Goal: Task Accomplishment & Management: Manage account settings

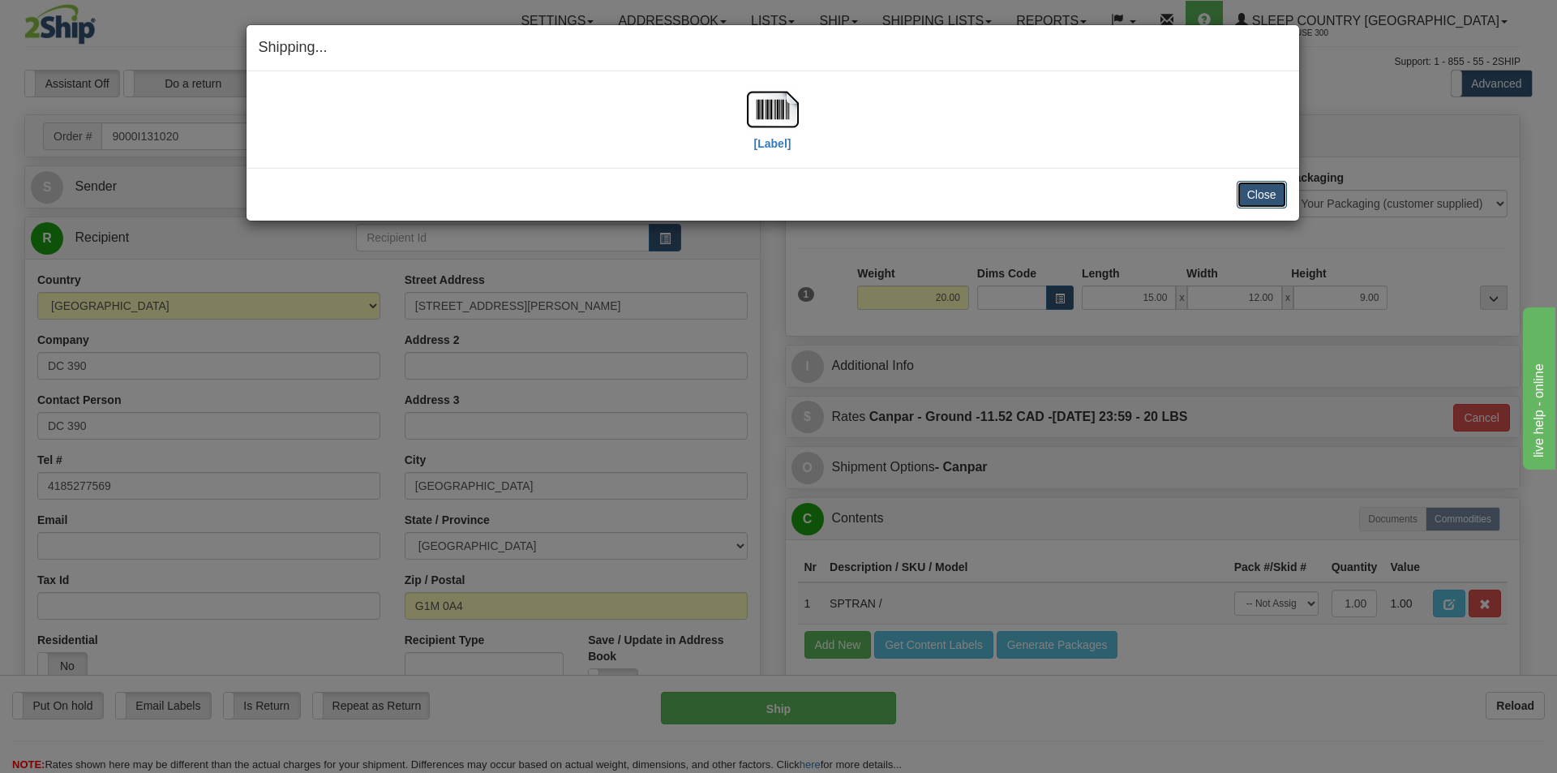
click at [1245, 191] on button "Close" at bounding box center [1261, 195] width 50 height 28
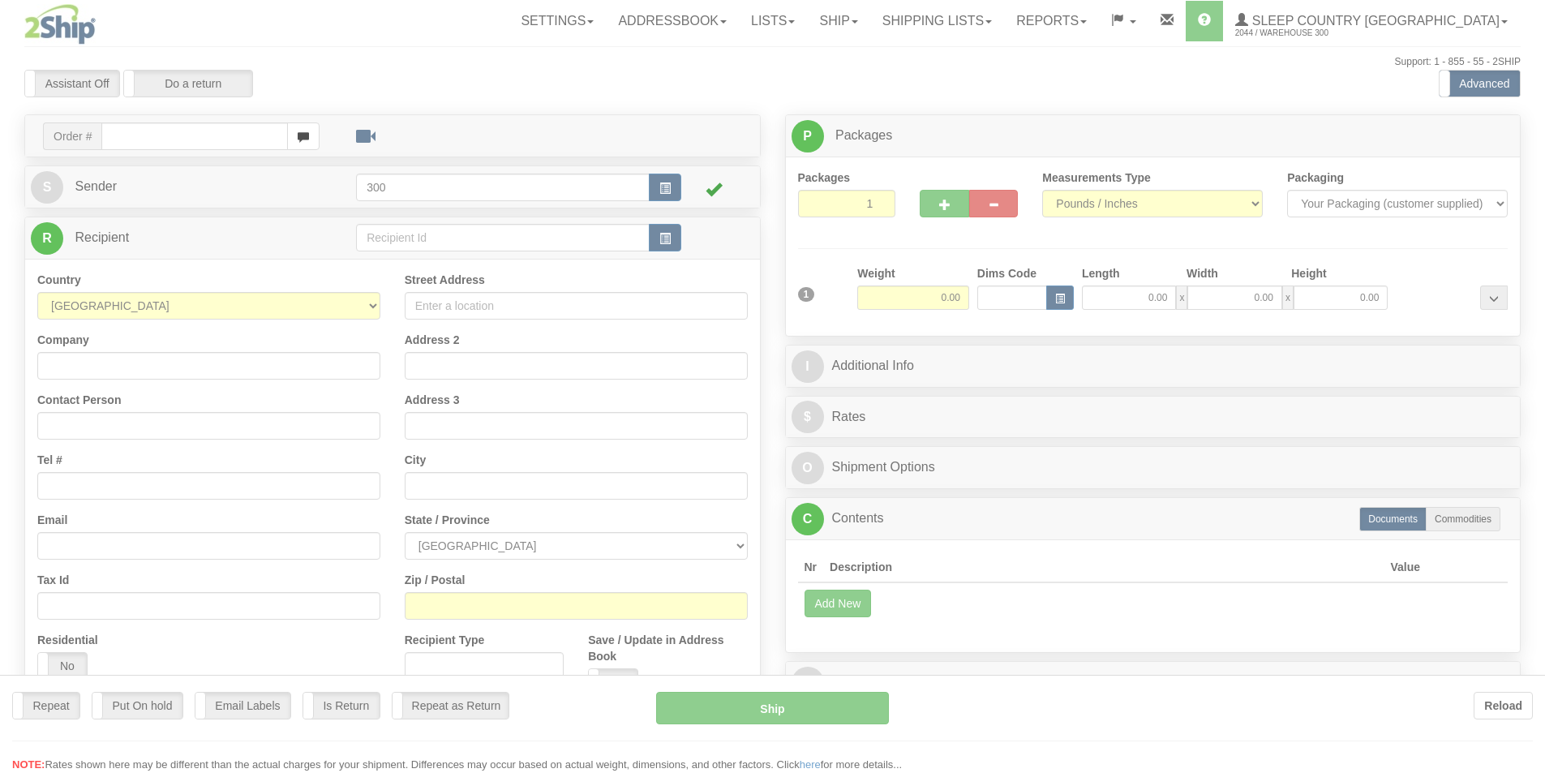
click at [999, 20] on div at bounding box center [772, 386] width 1545 height 773
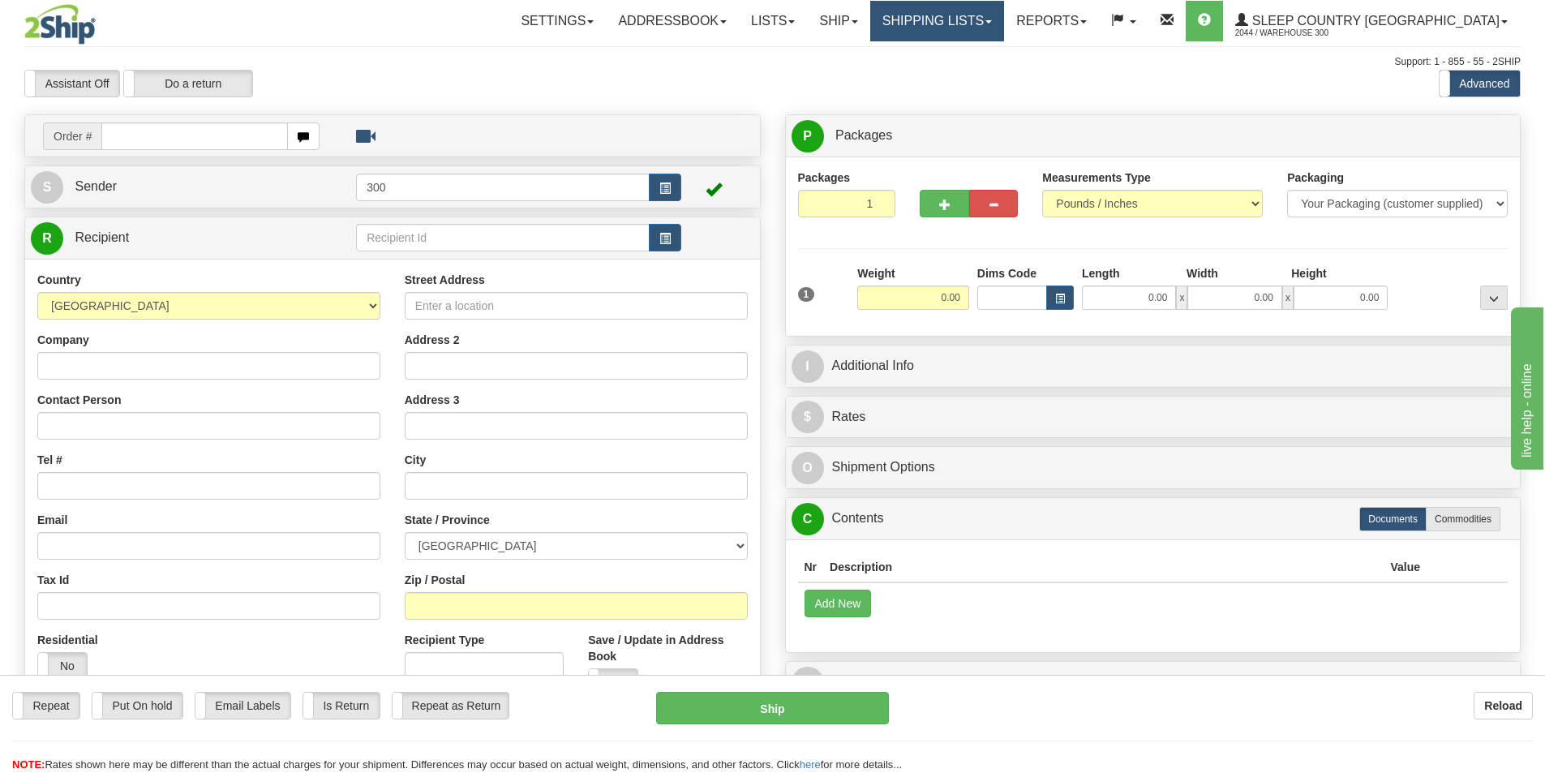
click at [991, 19] on link "Shipping lists" at bounding box center [937, 21] width 134 height 41
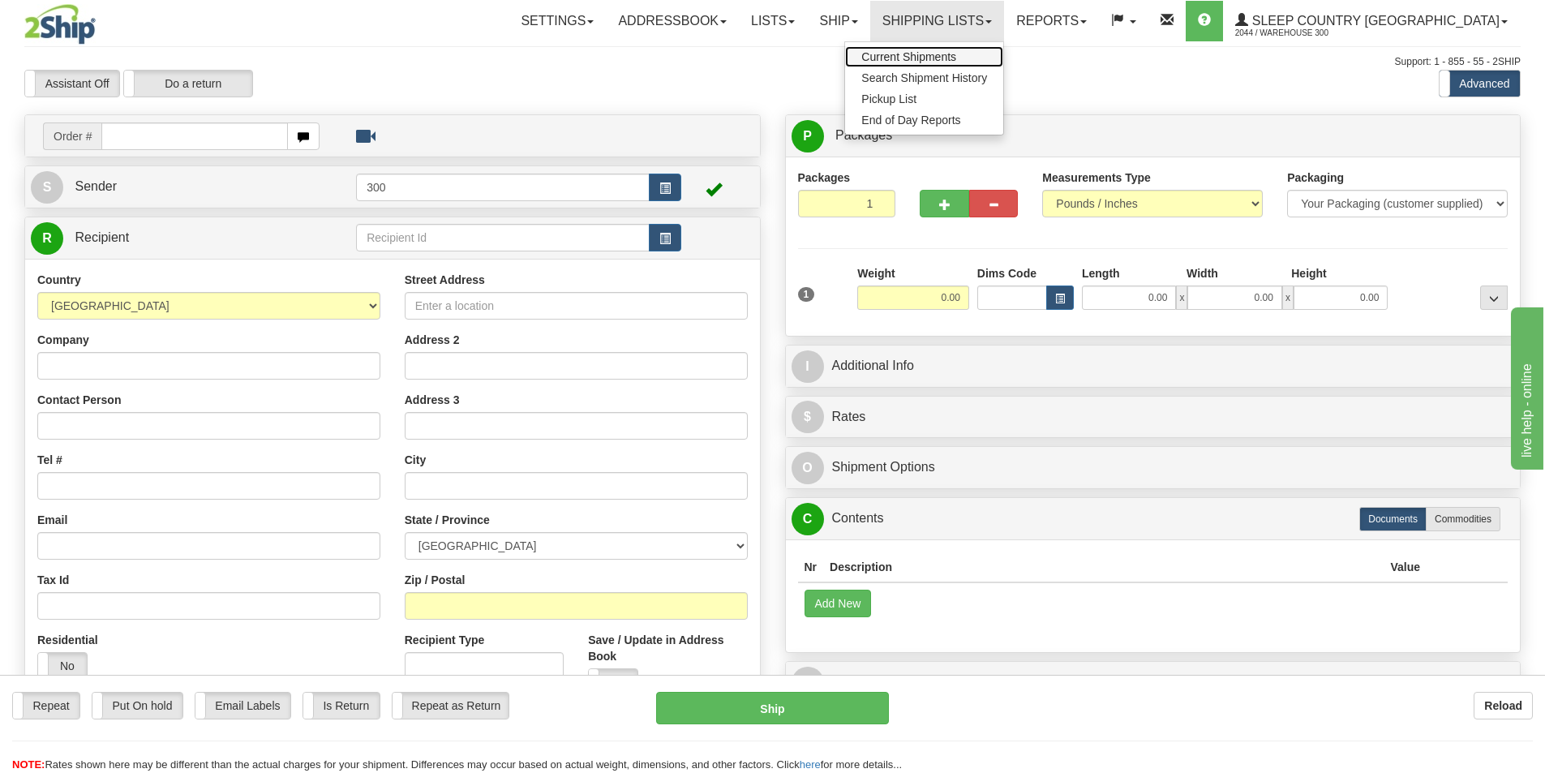
click at [1003, 47] on link "Current Shipments" at bounding box center [924, 56] width 158 height 21
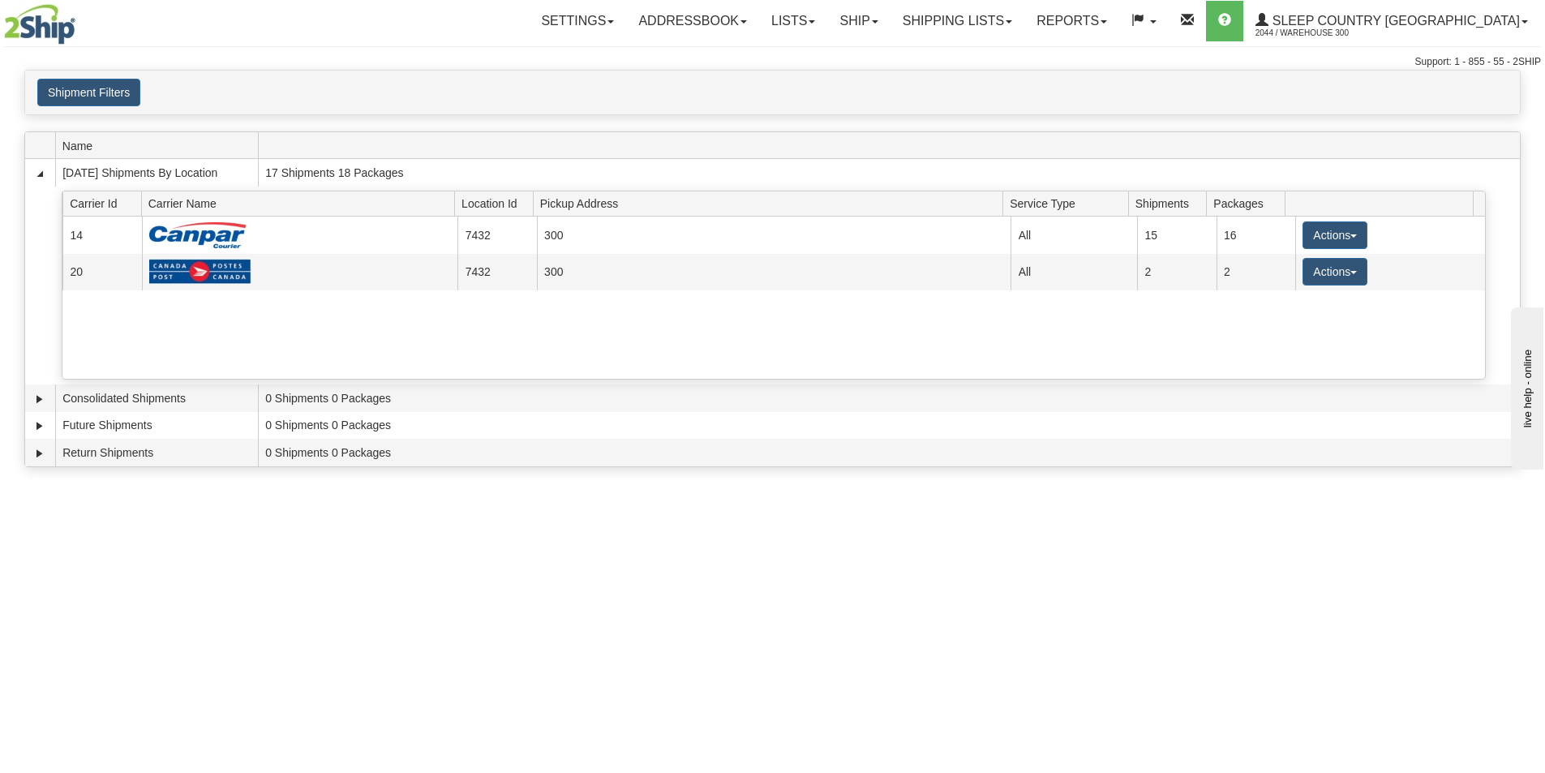
click at [1240, 552] on div "Toggle navigation Settings Shipping Preferences Fields Preferences New Recipien…" at bounding box center [772, 386] width 1545 height 773
click at [204, 579] on div "Toggle navigation Settings Shipping Preferences Fields Preferences New Recipien…" at bounding box center [772, 386] width 1545 height 773
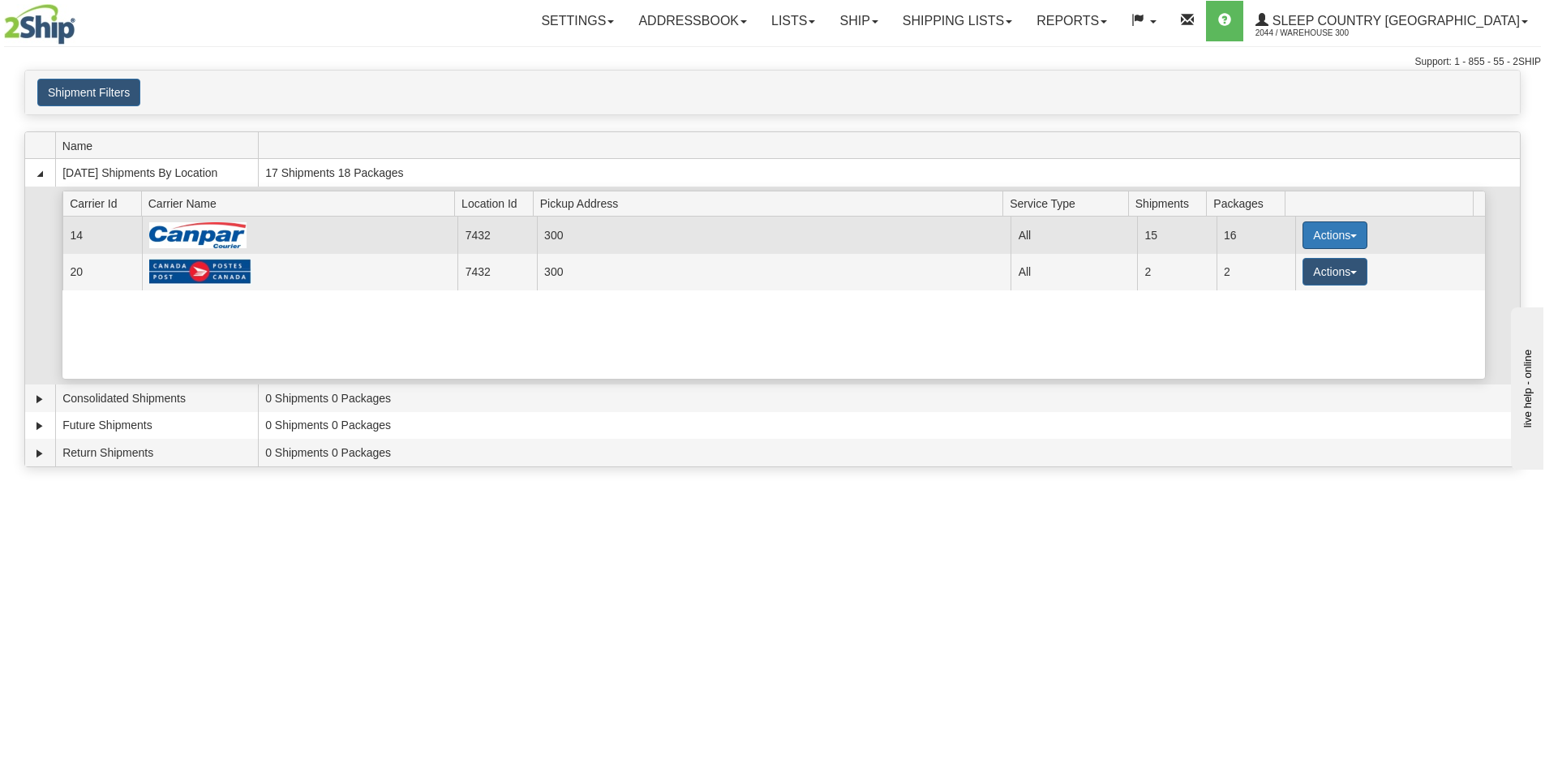
click at [1341, 240] on button "Actions" at bounding box center [1334, 235] width 65 height 28
click at [1275, 285] on span "Close" at bounding box center [1271, 286] width 37 height 11
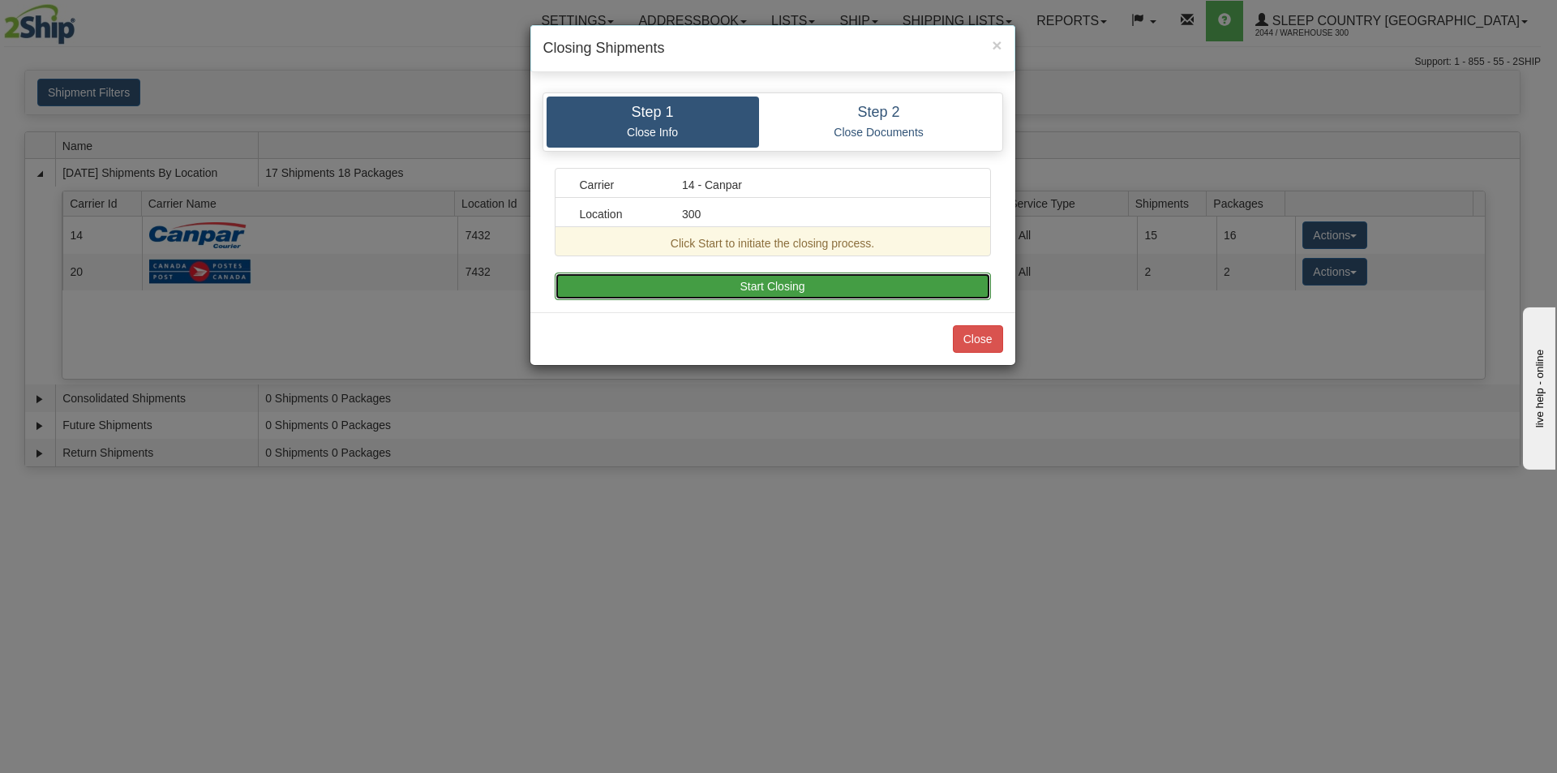
click at [653, 278] on button "Start Closing" at bounding box center [773, 286] width 436 height 28
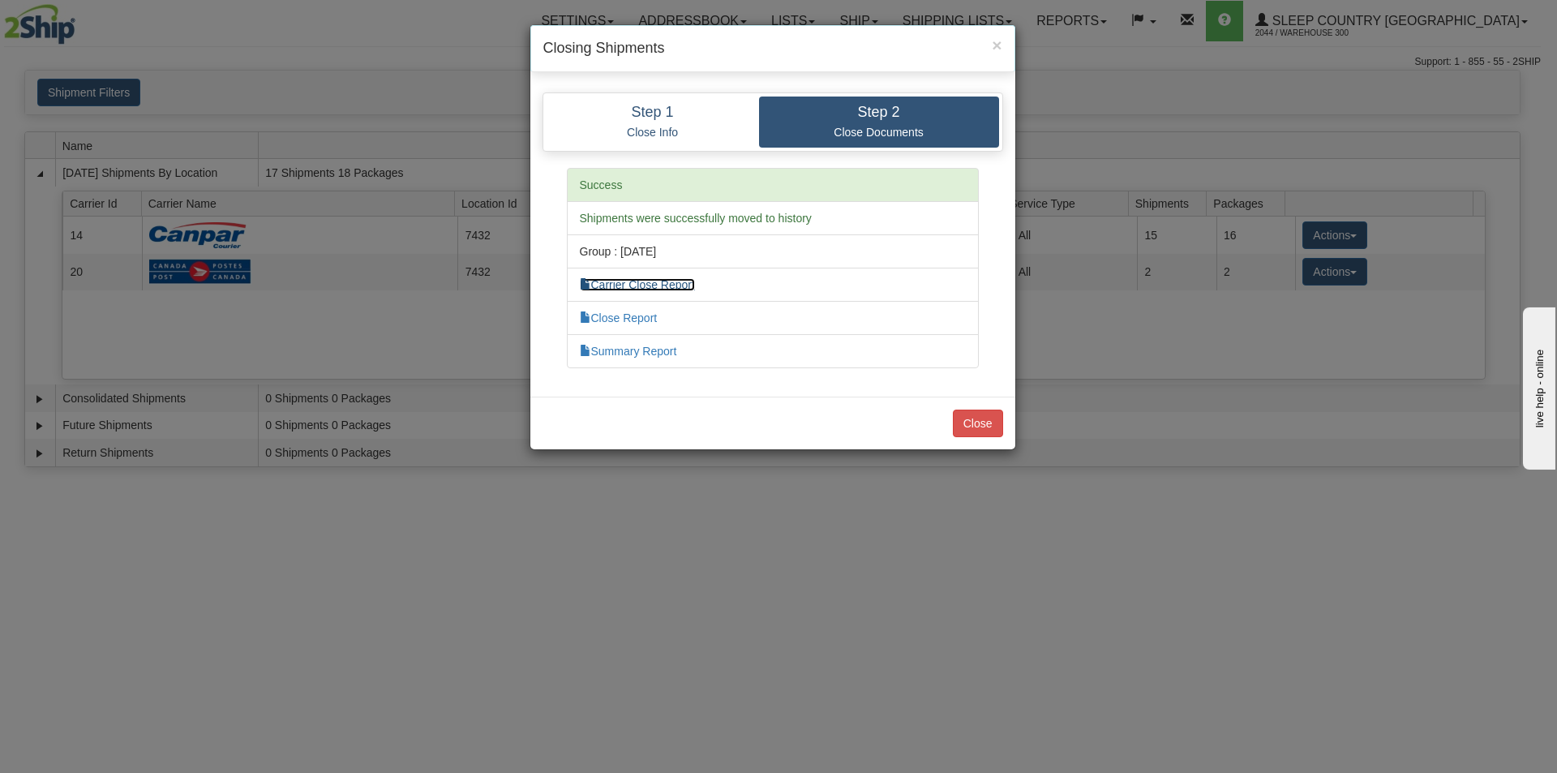
click at [645, 288] on link "Carrier Close Report" at bounding box center [637, 284] width 115 height 13
click at [631, 314] on link "Close Report" at bounding box center [619, 317] width 78 height 13
click at [643, 358] on li "Summary Report" at bounding box center [773, 351] width 412 height 34
click at [664, 346] on link "Summary Report" at bounding box center [628, 351] width 97 height 13
click at [982, 422] on button "Close" at bounding box center [978, 423] width 50 height 28
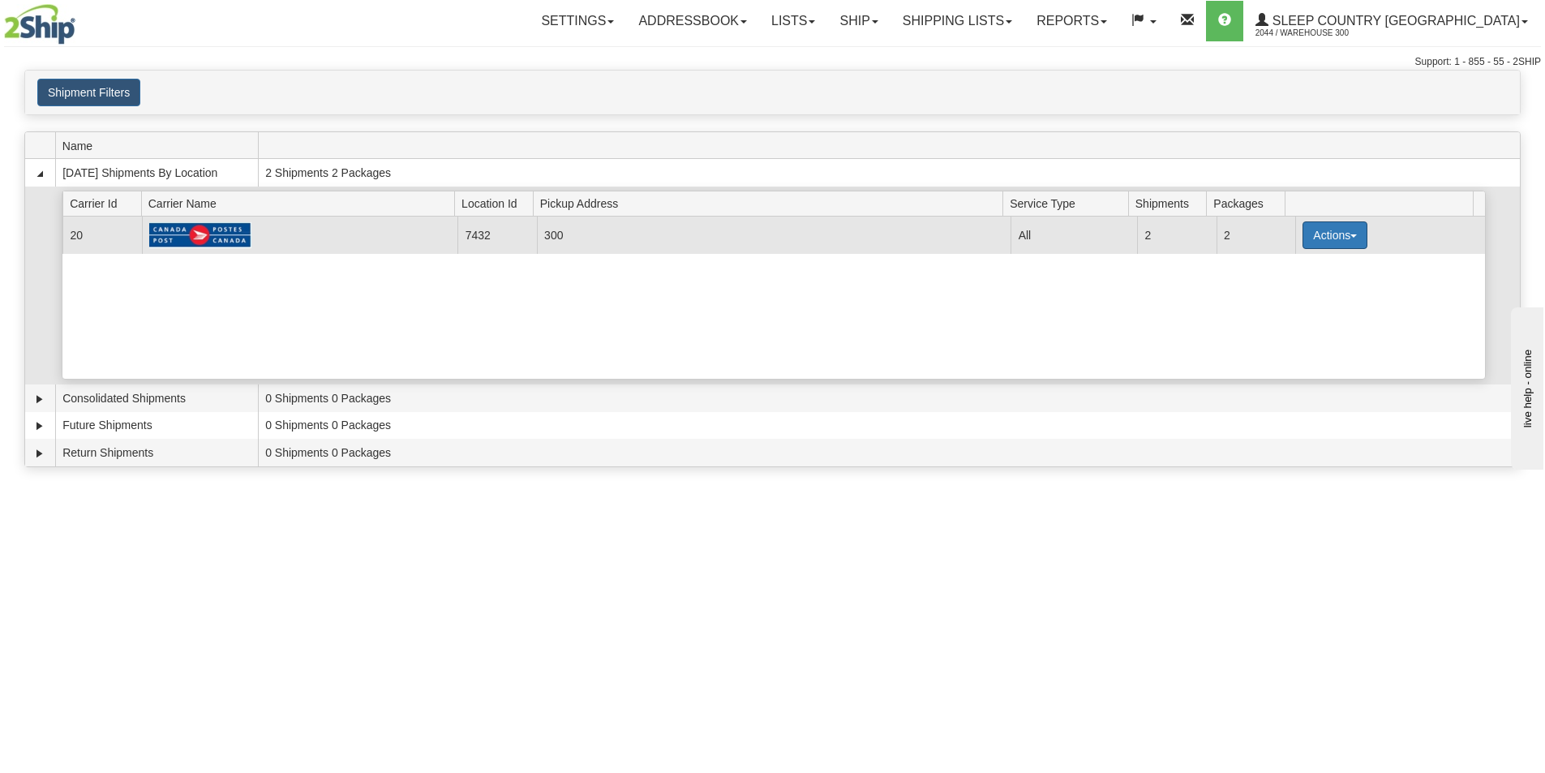
click at [1314, 240] on button "Actions" at bounding box center [1334, 235] width 65 height 28
click at [1314, 251] on td "Actions Details Close Pickup Zip Print" at bounding box center [1390, 234] width 190 height 36
click at [1312, 244] on button "Actions" at bounding box center [1334, 235] width 65 height 28
click at [1303, 290] on link "Close" at bounding box center [1301, 286] width 130 height 21
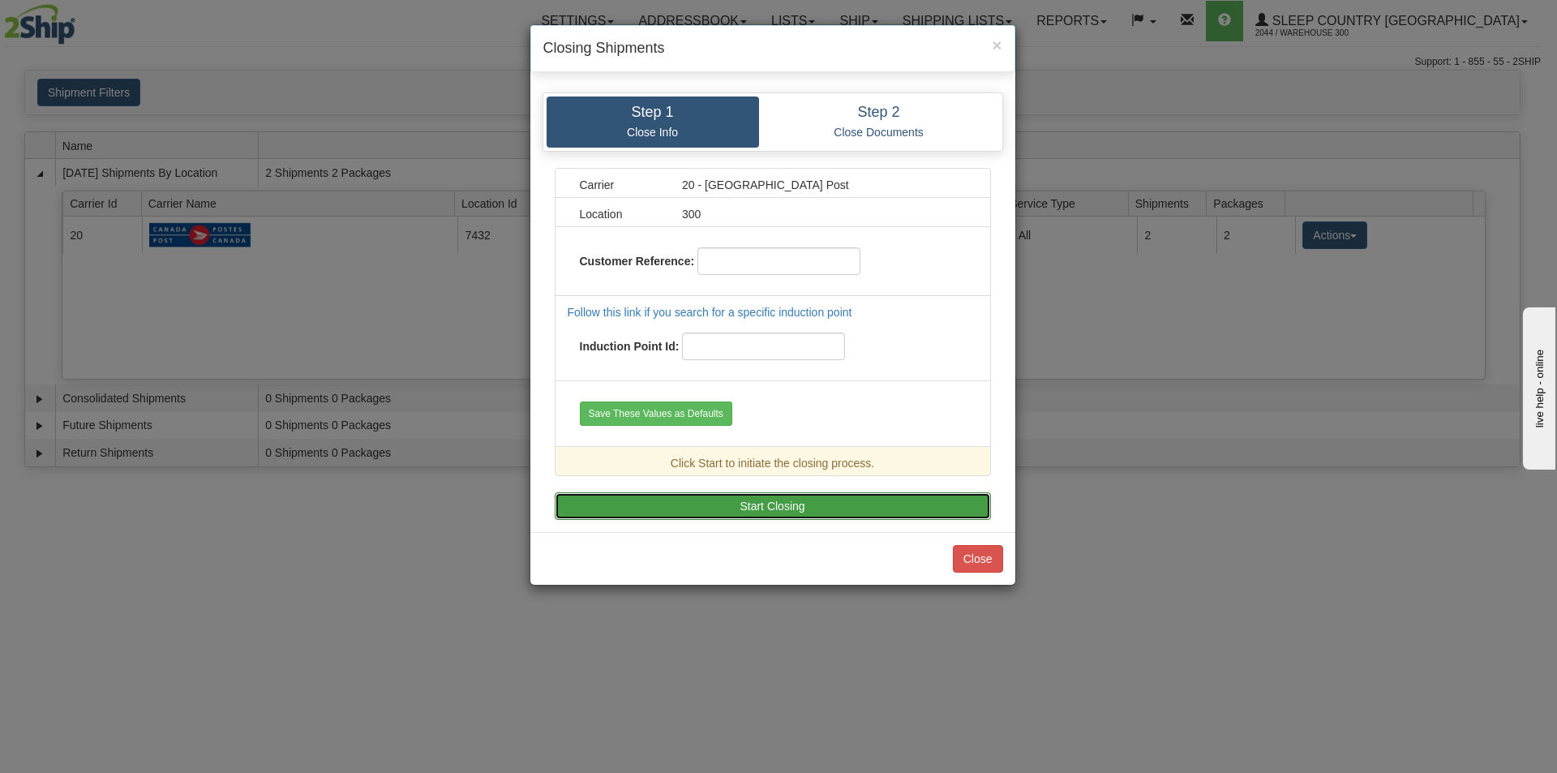
click at [808, 492] on button "Start Closing" at bounding box center [773, 506] width 436 height 28
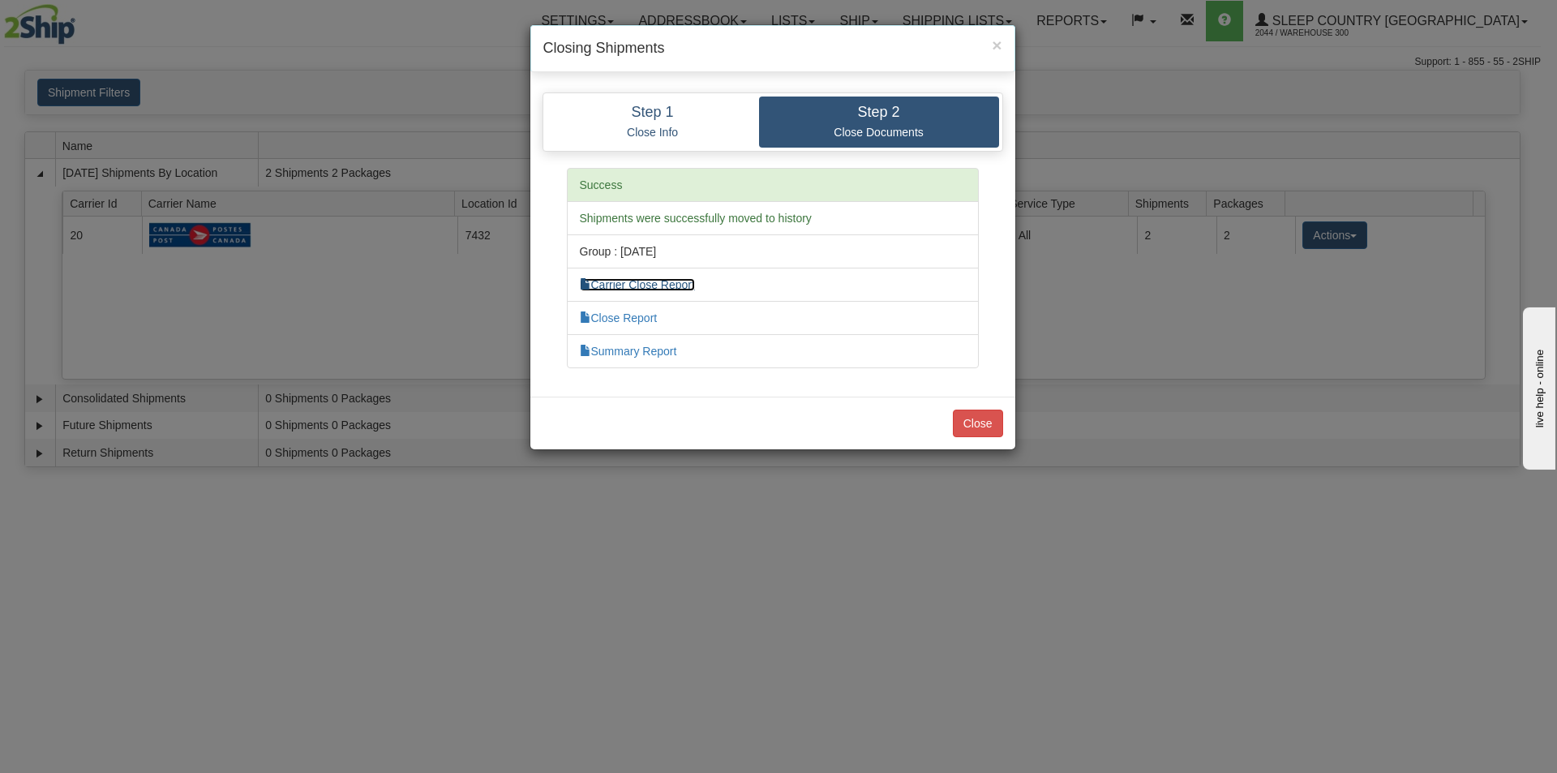
click at [675, 279] on link "Carrier Close Report" at bounding box center [637, 284] width 115 height 13
click at [644, 311] on li "Close Report" at bounding box center [773, 318] width 412 height 34
click at [613, 315] on link "Close Report" at bounding box center [619, 317] width 78 height 13
click at [645, 353] on link "Summary Report" at bounding box center [628, 351] width 97 height 13
